Goal: Check status

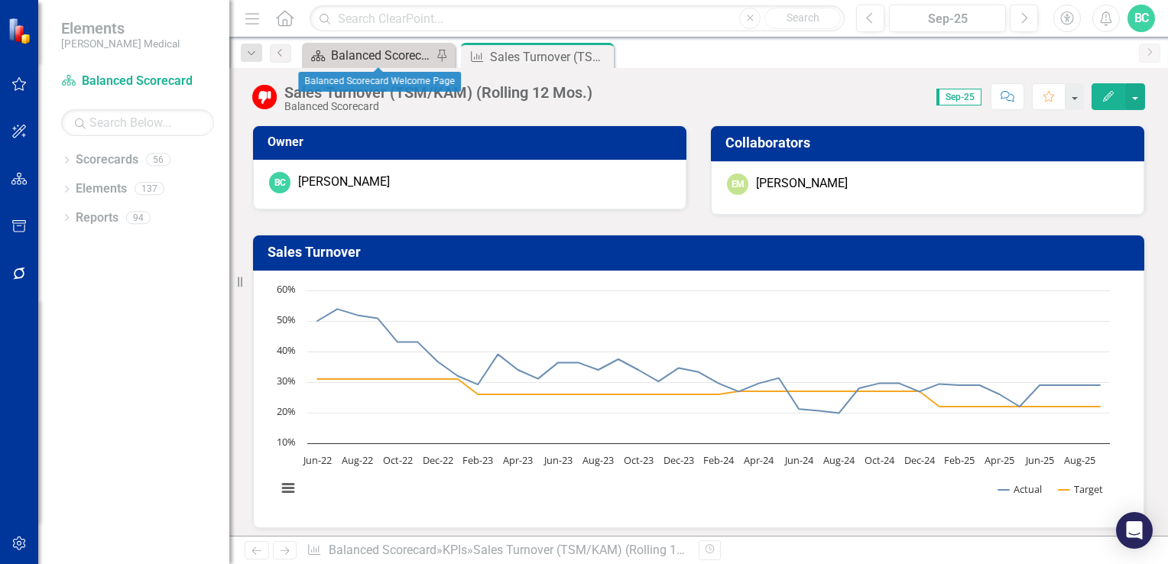
click at [387, 58] on div "Balanced Scorecard Welcome Page" at bounding box center [381, 55] width 101 height 19
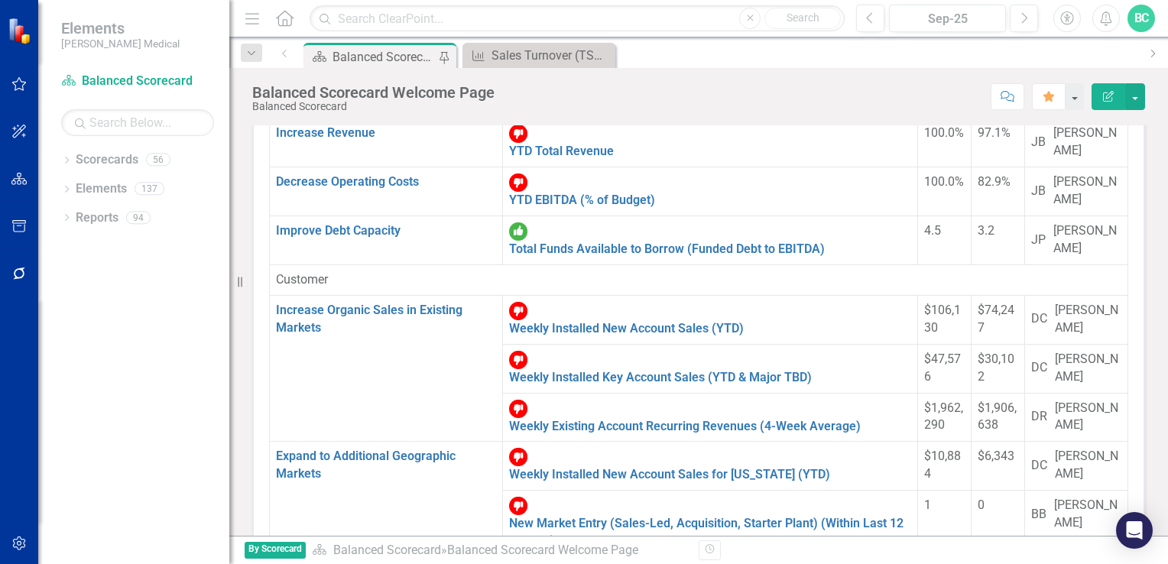
scroll to position [118, 0]
click at [875, 13] on icon "Previous" at bounding box center [870, 18] width 8 height 14
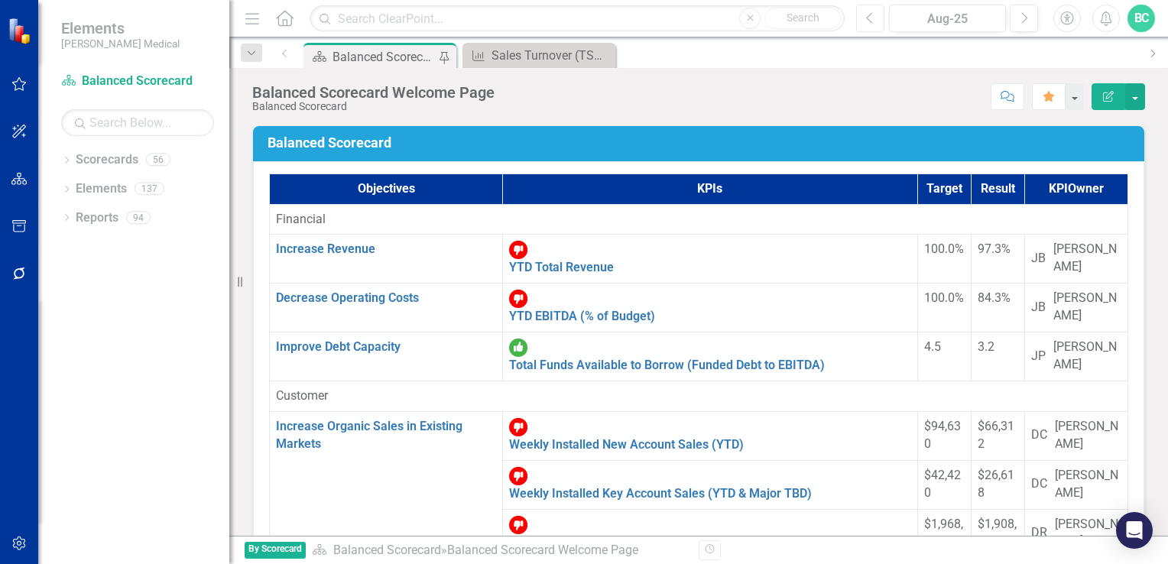
scroll to position [970, 0]
click at [1013, 25] on button "Next" at bounding box center [1024, 19] width 28 height 28
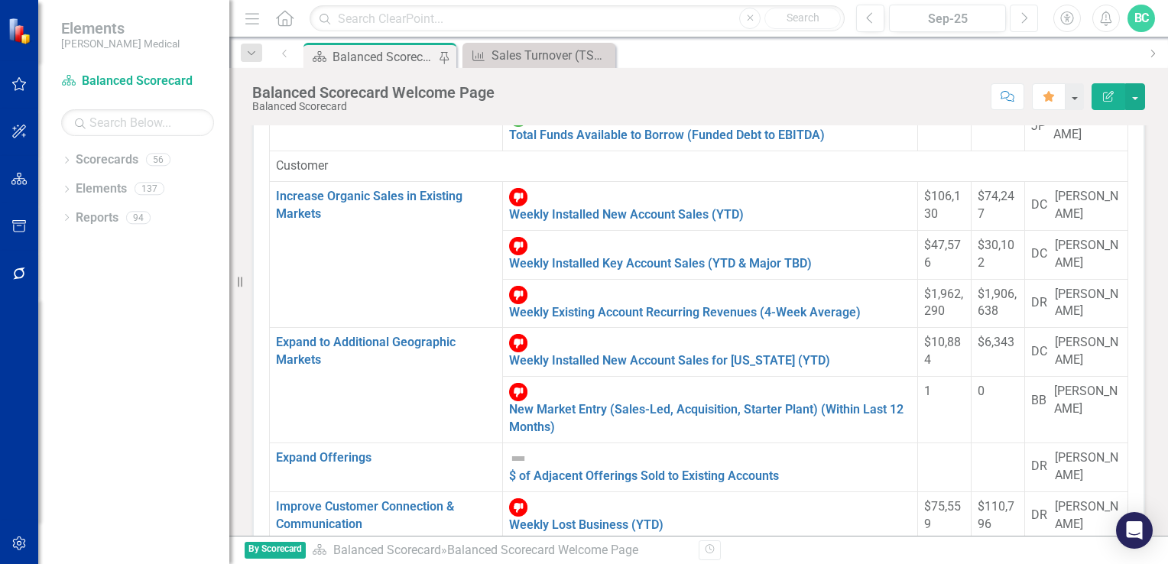
scroll to position [236, 0]
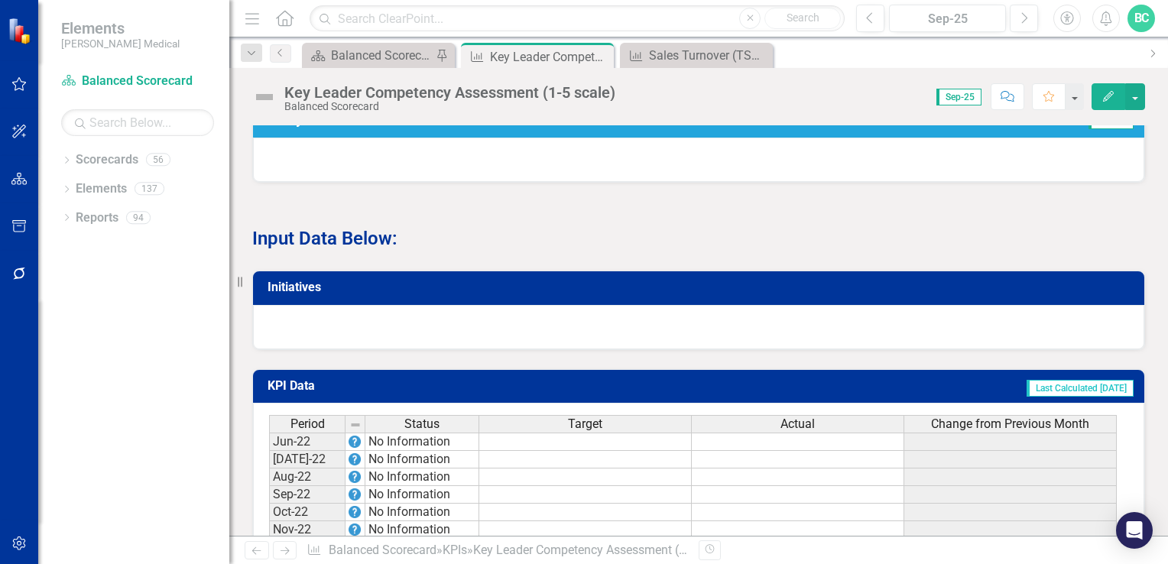
scroll to position [676, 0]
